Goal: Find specific page/section: Find specific page/section

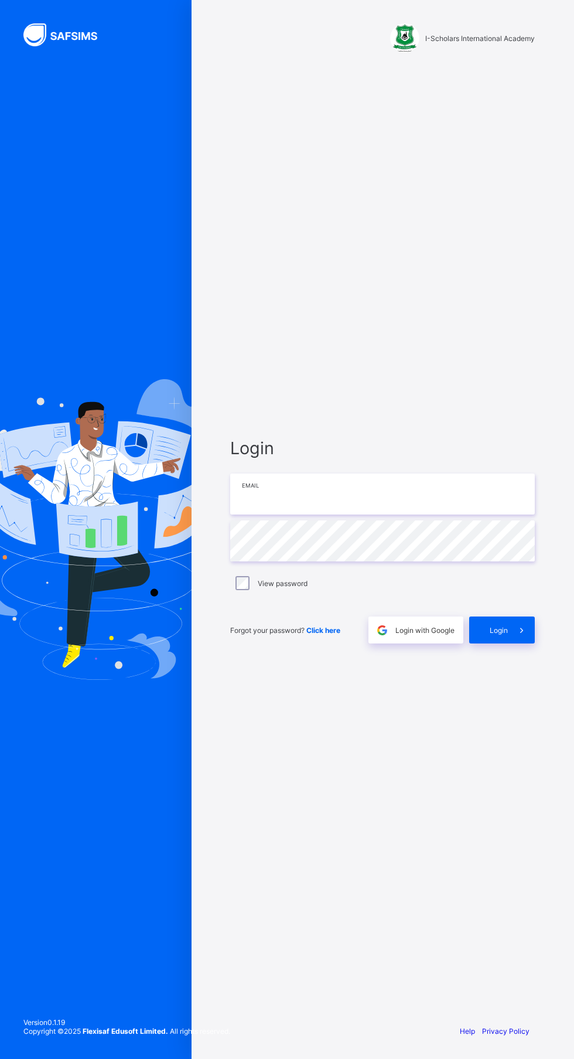
click at [330, 515] on input "email" at bounding box center [382, 494] width 305 height 41
type input "**********"
click at [87, 662] on img at bounding box center [95, 529] width 279 height 300
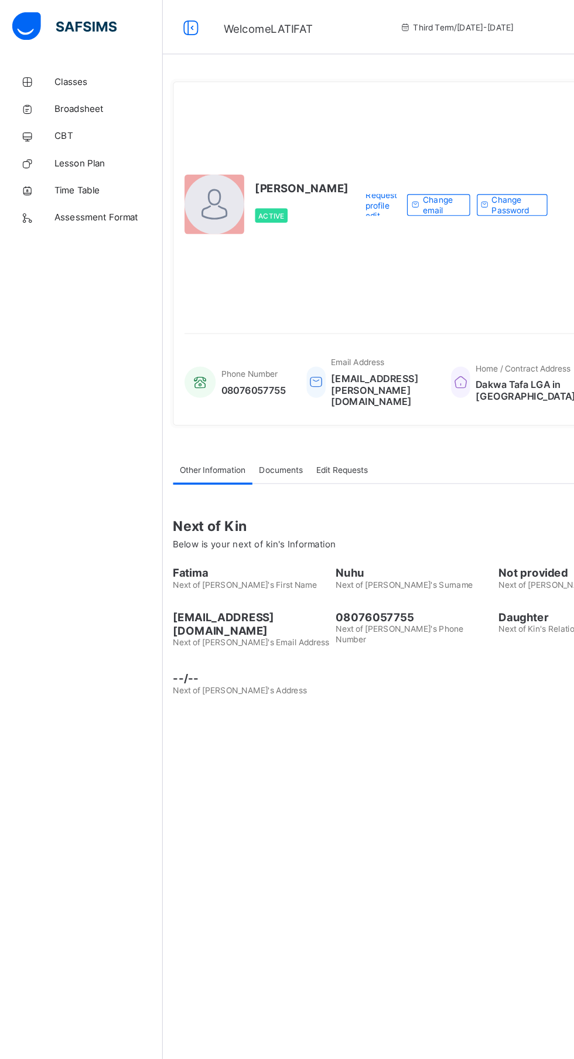
click at [66, 69] on span "Classes" at bounding box center [94, 70] width 94 height 9
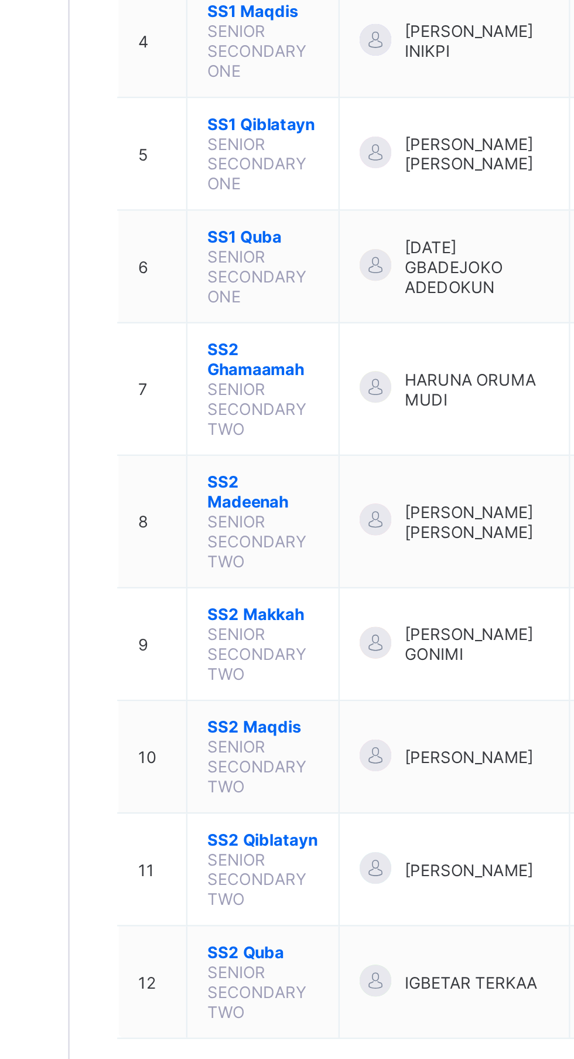
click at [227, 665] on span "SS2 Maqdis" at bounding box center [226, 669] width 49 height 9
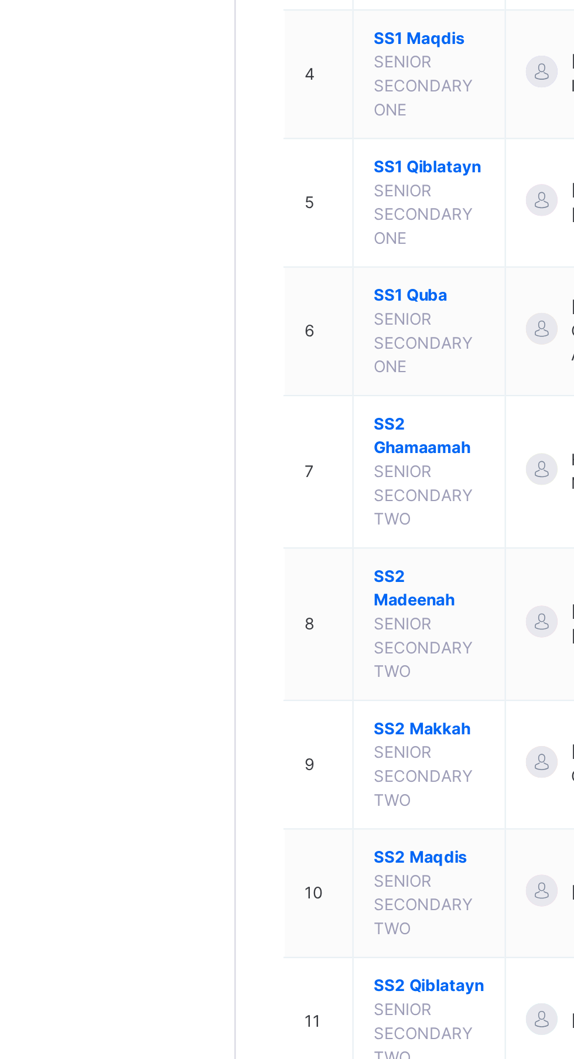
click at [221, 739] on span "SS2 Maqdis" at bounding box center [226, 744] width 49 height 11
